Goal: Task Accomplishment & Management: Use online tool/utility

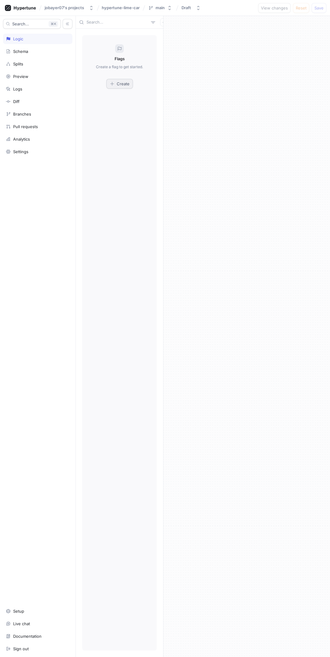
click at [116, 85] on div "Create" at bounding box center [120, 83] width 20 height 5
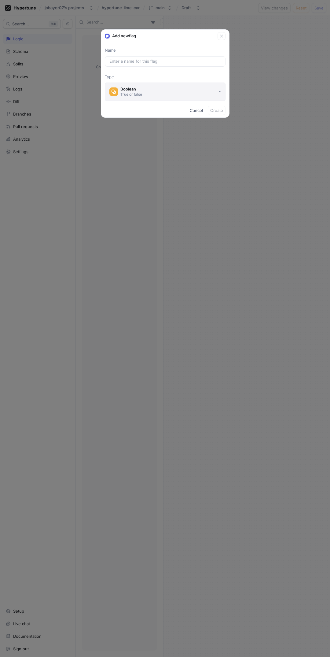
click at [151, 93] on button "Boolean True or false" at bounding box center [165, 92] width 121 height 18
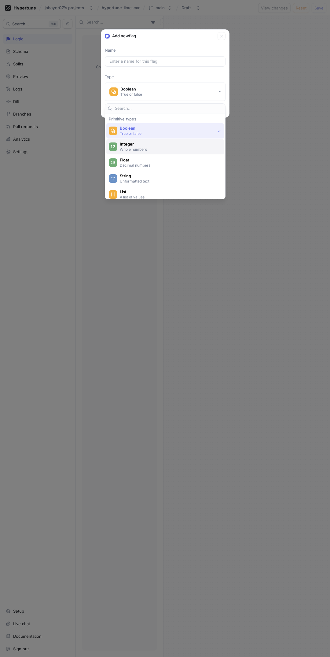
click at [164, 146] on span "Integer" at bounding box center [169, 144] width 99 height 5
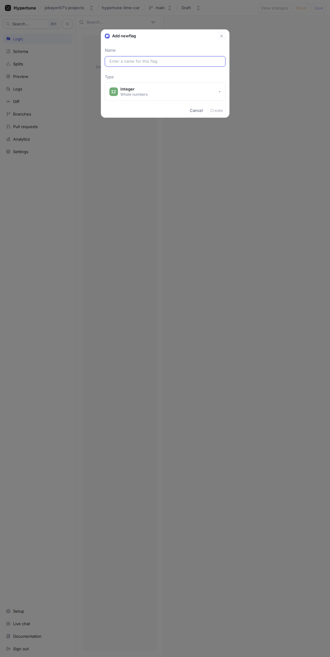
click at [191, 62] on input "text" at bounding box center [166, 61] width 112 height 6
type input "h"
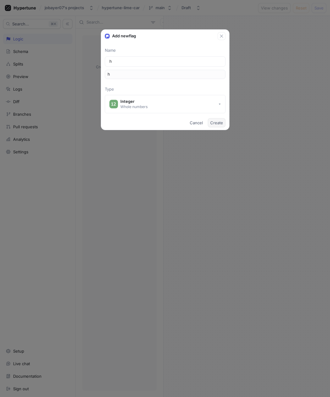
click at [211, 120] on button "Create" at bounding box center [217, 122] width 18 height 9
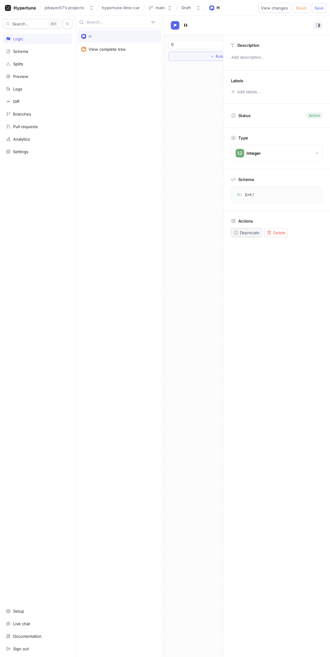
click at [244, 233] on span "Deprecate" at bounding box center [250, 233] width 20 height 4
click at [28, 49] on div "Schema" at bounding box center [20, 51] width 15 height 5
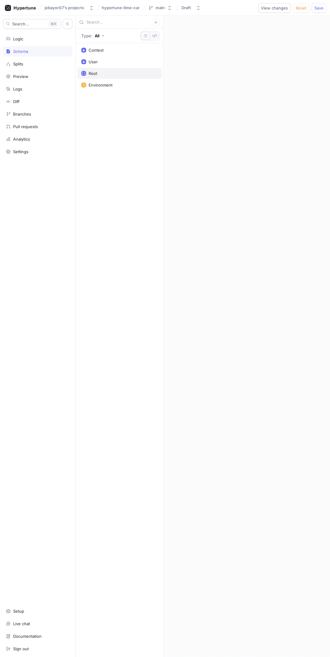
click at [94, 68] on div "Root" at bounding box center [119, 73] width 84 height 11
click at [255, 102] on textarea "type Root { h: Int! }" at bounding box center [277, 102] width 86 height 23
click at [195, 101] on span "Add" at bounding box center [192, 103] width 8 height 4
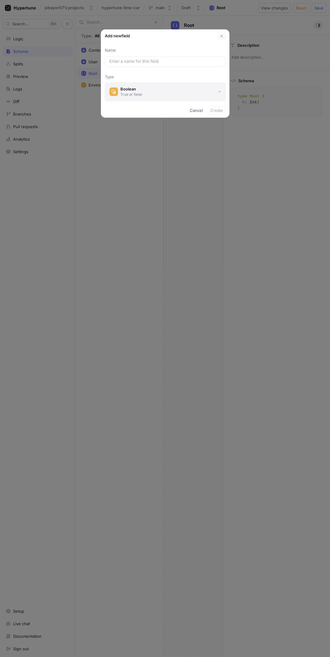
click at [164, 84] on button "Boolean True or false" at bounding box center [165, 92] width 121 height 18
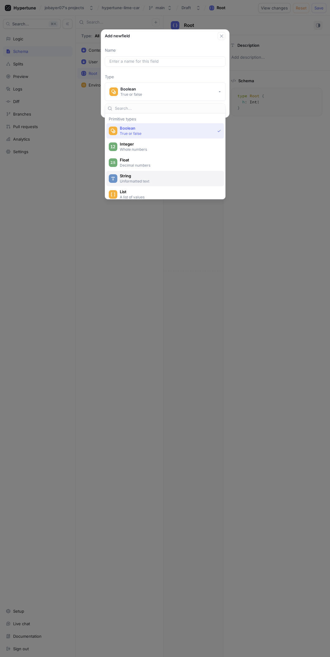
click at [173, 183] on p "Unformatted text" at bounding box center [169, 181] width 98 height 5
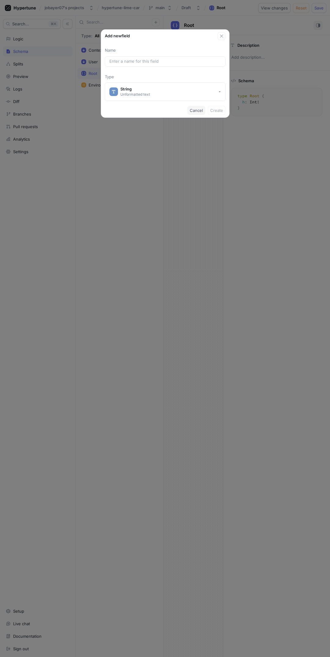
click at [195, 111] on span "Cancel" at bounding box center [196, 111] width 13 height 4
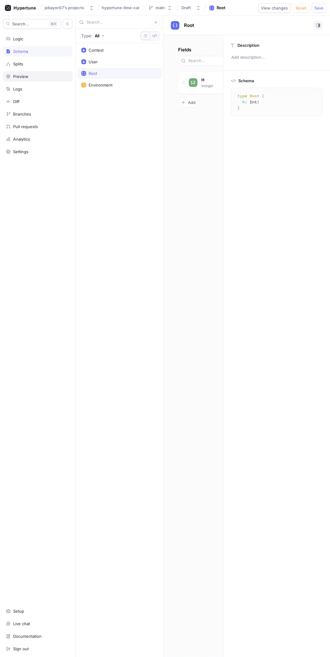
click at [39, 76] on div "Preview" at bounding box center [38, 76] width 64 height 5
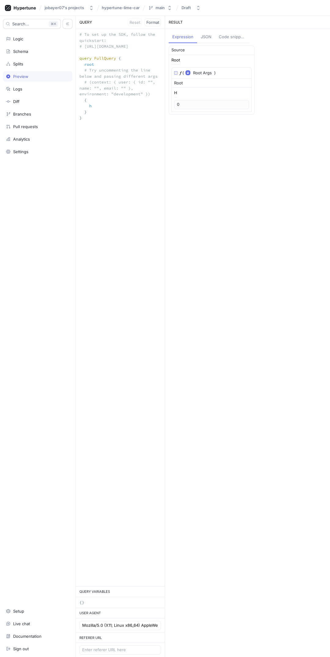
click at [176, 73] on img at bounding box center [175, 72] width 3 height 3
click at [176, 73] on button "button" at bounding box center [178, 74] width 9 height 9
click at [208, 35] on div "JSON" at bounding box center [206, 37] width 11 height 6
click at [228, 34] on button "Code snippets" at bounding box center [232, 38] width 35 height 12
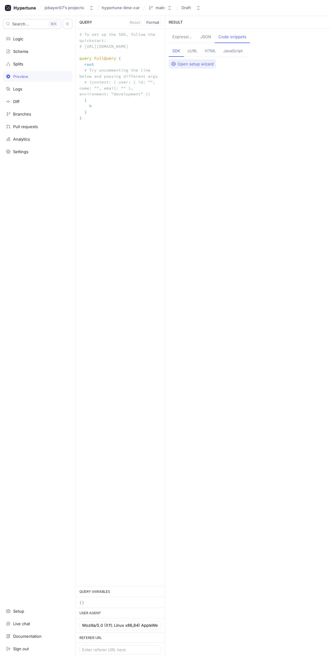
click at [195, 65] on span "Open setup wizard" at bounding box center [196, 64] width 36 height 4
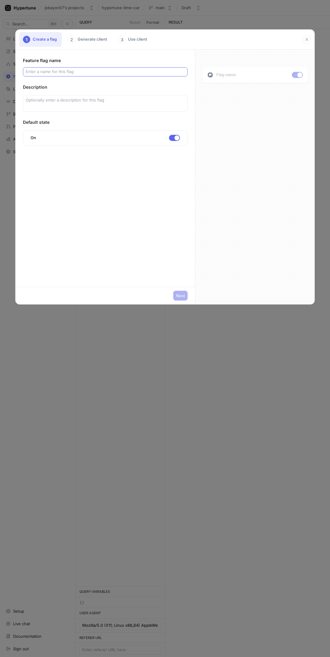
click at [144, 70] on input "text" at bounding box center [105, 72] width 159 height 6
click at [118, 109] on textarea at bounding box center [105, 103] width 165 height 17
click at [226, 359] on div "1 Create a flag 2 Generate client 3 Use client Feature flag name Description De…" at bounding box center [165, 328] width 330 height 657
click at [138, 39] on div "3 Use client" at bounding box center [134, 39] width 38 height 15
click at [97, 38] on div "2 Generate client" at bounding box center [88, 39] width 48 height 15
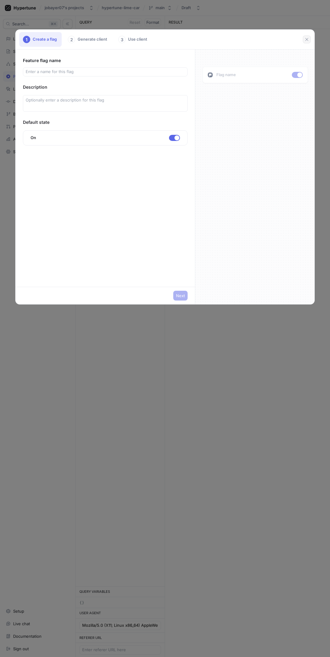
click at [309, 38] on icon "button" at bounding box center [307, 39] width 5 height 5
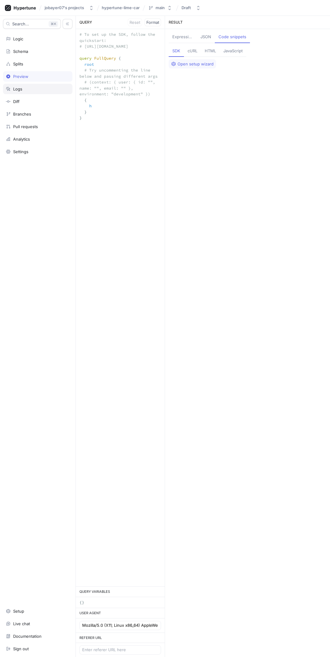
click at [45, 92] on div "Logs" at bounding box center [37, 89] width 69 height 10
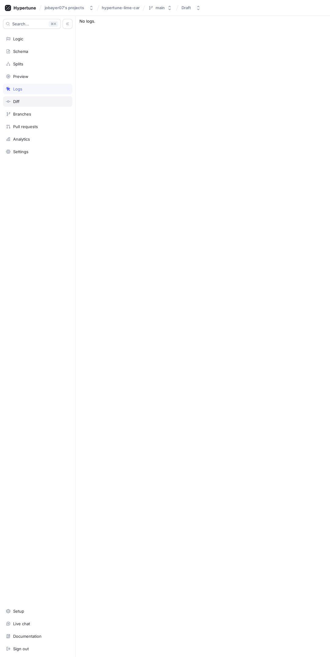
click at [20, 100] on div "Diff" at bounding box center [38, 101] width 64 height 5
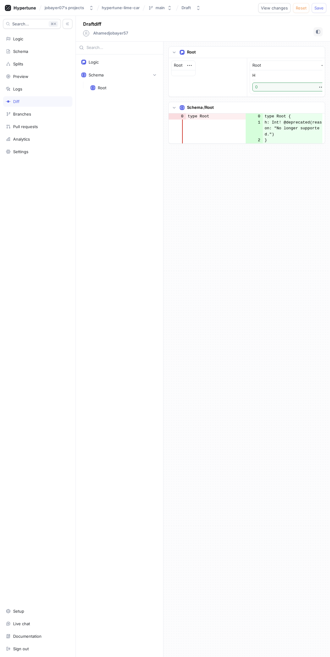
click at [188, 119] on td "type Root" at bounding box center [216, 116] width 60 height 6
click at [8, 121] on div "Search... K Logic Schema Splits Preview Logs Diff Branches Pull requests Analyt…" at bounding box center [38, 336] width 76 height 641
click at [22, 114] on div "Branches" at bounding box center [22, 114] width 18 height 5
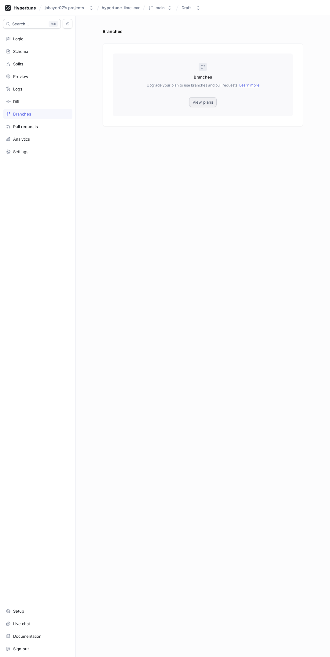
click at [213, 102] on span "View plans" at bounding box center [203, 102] width 21 height 4
click at [23, 125] on div "Pull requests" at bounding box center [25, 126] width 25 height 5
click at [31, 147] on div "Settings" at bounding box center [37, 152] width 69 height 10
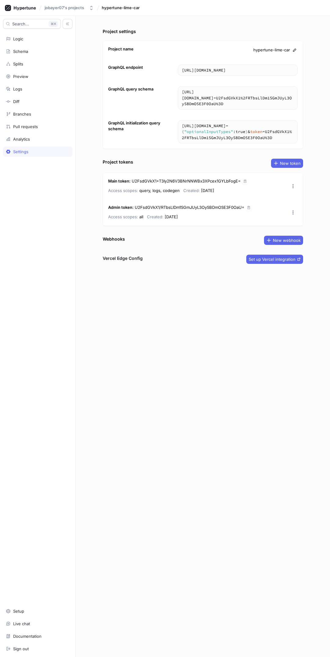
click at [33, 148] on div "Settings" at bounding box center [37, 152] width 69 height 10
click at [268, 261] on span "Set up Vercel integration" at bounding box center [272, 260] width 47 height 4
